Goal: Information Seeking & Learning: Learn about a topic

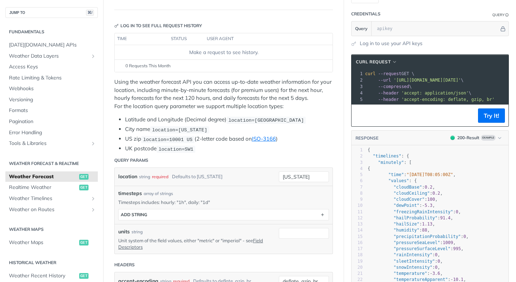
scroll to position [142, 0]
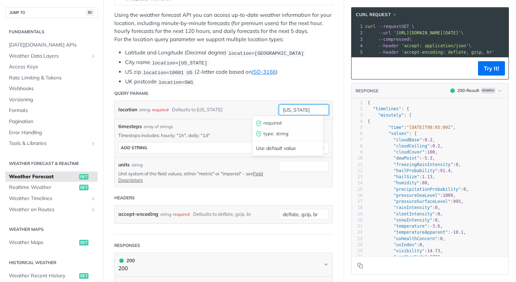
click at [294, 109] on input "[US_STATE]" at bounding box center [304, 110] width 50 height 11
type input "fort nelson"
click at [295, 108] on input "fort nelson" at bounding box center [304, 110] width 50 height 11
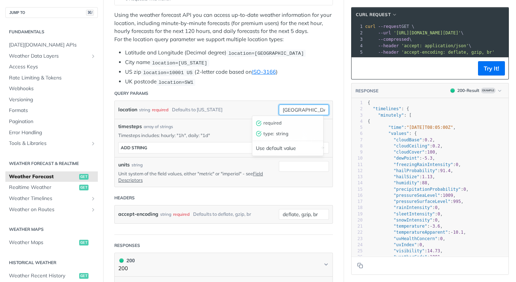
click at [295, 108] on input "fort nelson" at bounding box center [304, 110] width 50 height 11
click at [244, 106] on div "location string required Defaults to new york" at bounding box center [193, 110] width 150 height 11
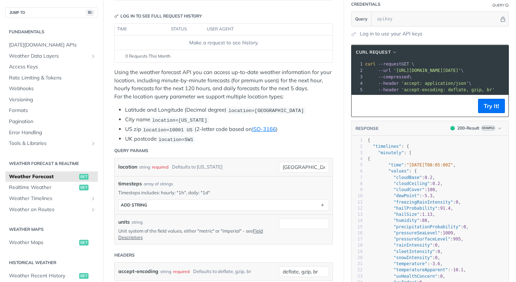
scroll to position [114, 0]
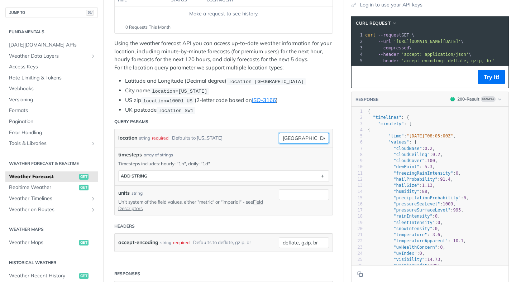
click at [292, 135] on input "fort nelson" at bounding box center [304, 138] width 50 height 11
click at [311, 138] on input "fort nelson" at bounding box center [304, 138] width 50 height 11
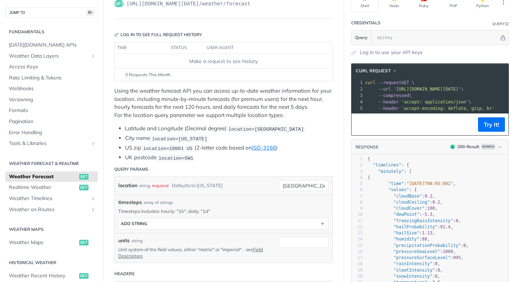
scroll to position [67, 0]
click at [290, 186] on input "fort nelson" at bounding box center [304, 185] width 50 height 11
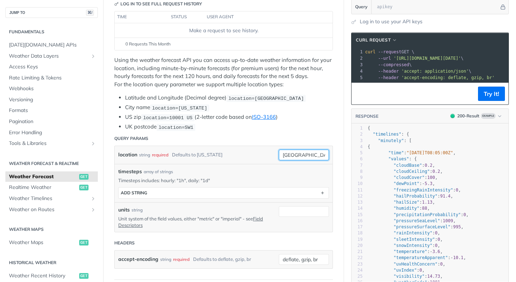
scroll to position [97, 0]
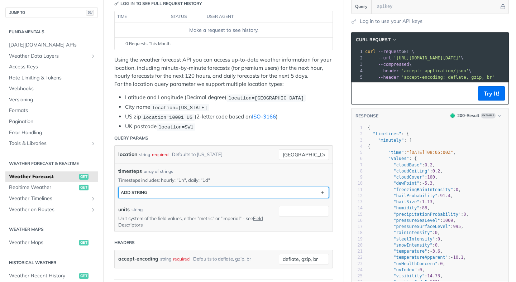
click at [243, 189] on button "ADD string" at bounding box center [224, 192] width 210 height 11
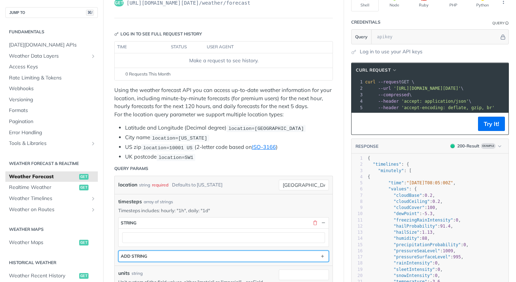
scroll to position [137, 0]
